Goal: Task Accomplishment & Management: Manage account settings

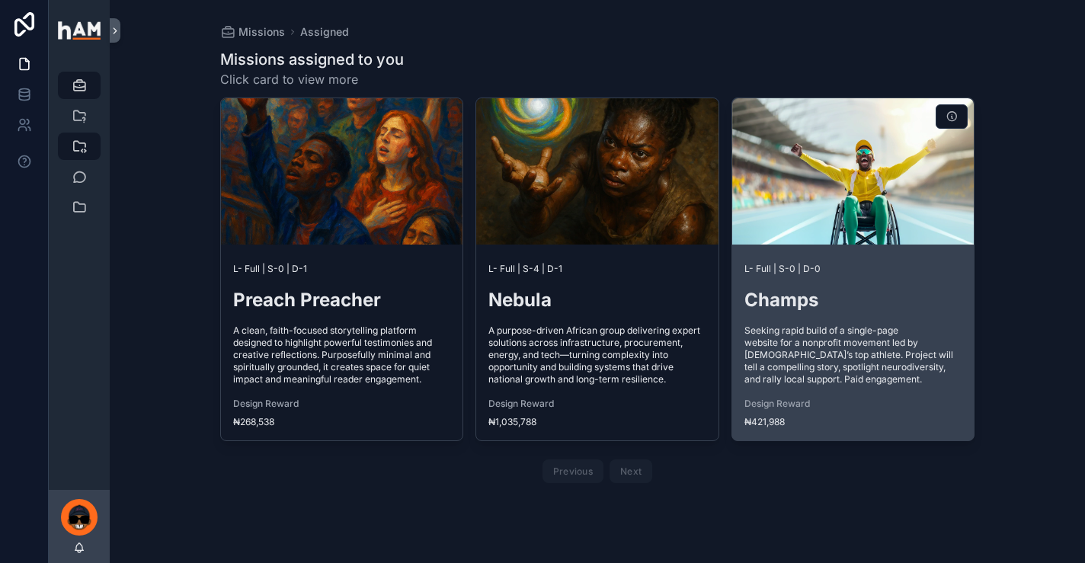
click at [911, 370] on span "Seeking rapid build of a single-page website for a nonprofit movement led by [D…" at bounding box center [854, 355] width 218 height 61
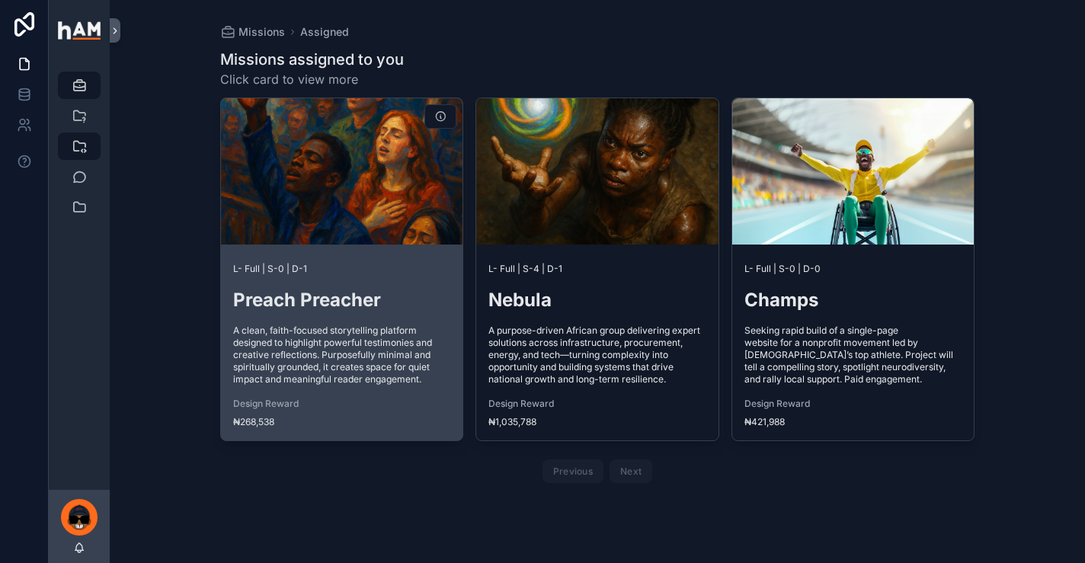
click at [387, 314] on div "L- Full | S-0 | D-1 Preach Preacher A clean, faith-focused storytelling platfor…" at bounding box center [342, 346] width 242 height 190
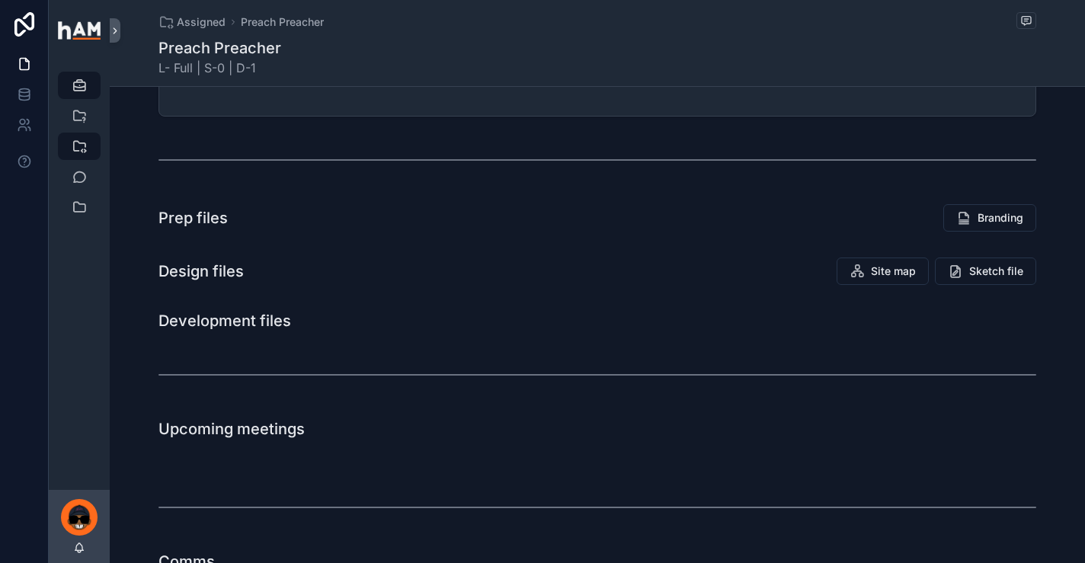
scroll to position [558, 0]
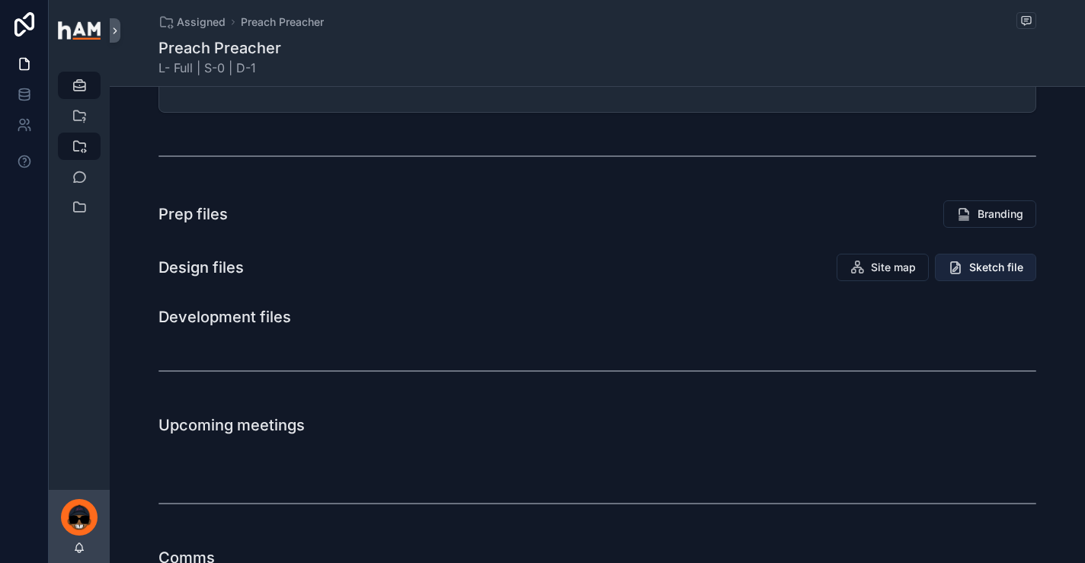
click at [979, 265] on span "Sketch file" at bounding box center [997, 267] width 54 height 15
click at [984, 263] on span "Sketch file" at bounding box center [997, 267] width 54 height 15
